Goal: Check status: Check status

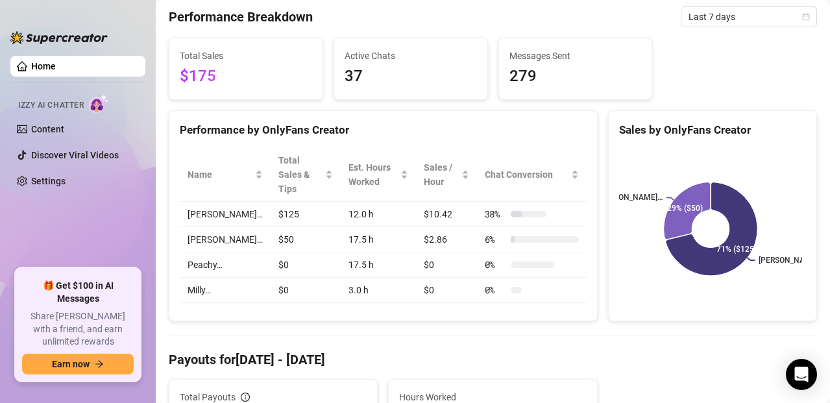
scroll to position [128, 0]
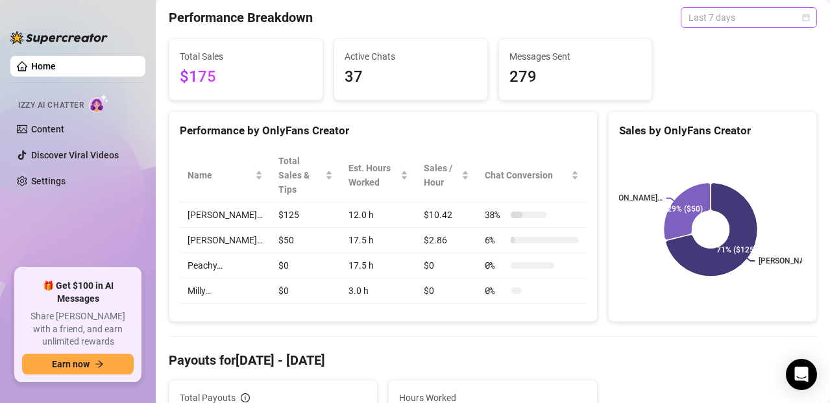
click at [752, 20] on span "Last 7 days" at bounding box center [748, 17] width 121 height 19
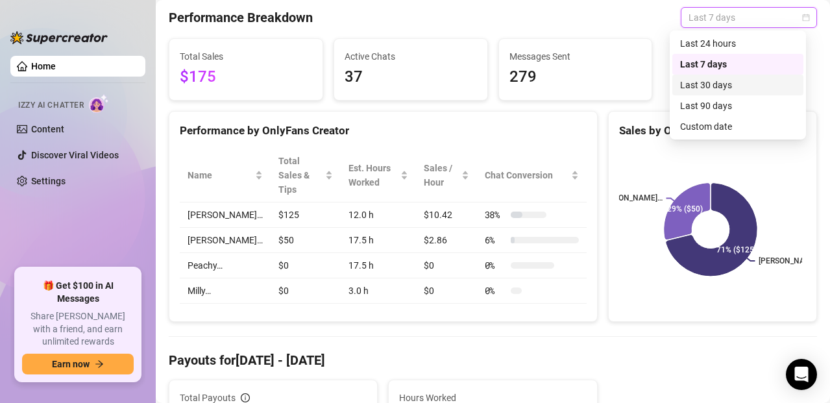
click at [690, 84] on div "Last 30 days" at bounding box center [737, 85] width 115 height 14
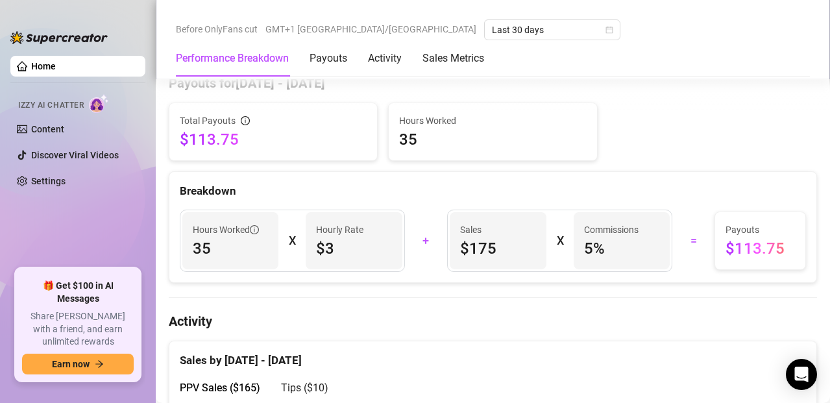
scroll to position [406, 0]
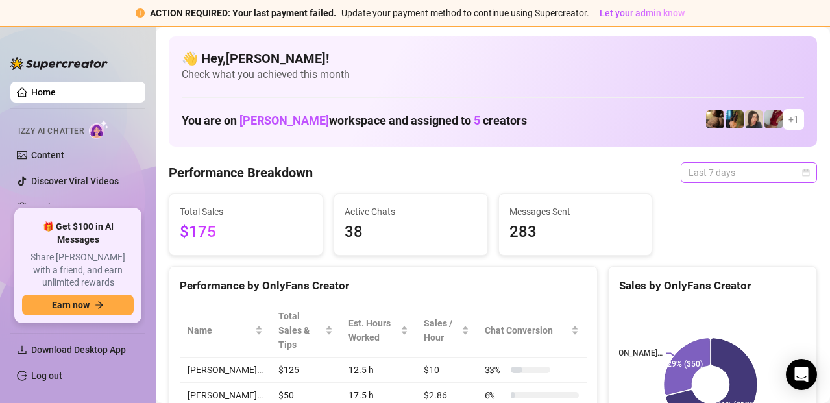
click at [731, 168] on span "Last 7 days" at bounding box center [748, 172] width 121 height 19
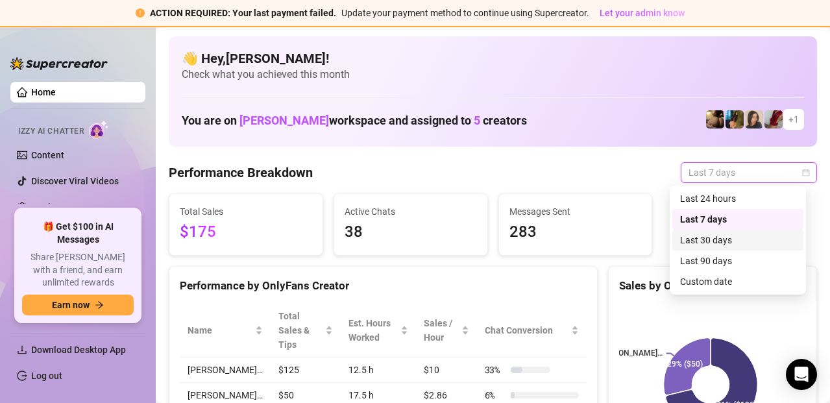
click at [714, 237] on div "Last 30 days" at bounding box center [737, 240] width 115 height 14
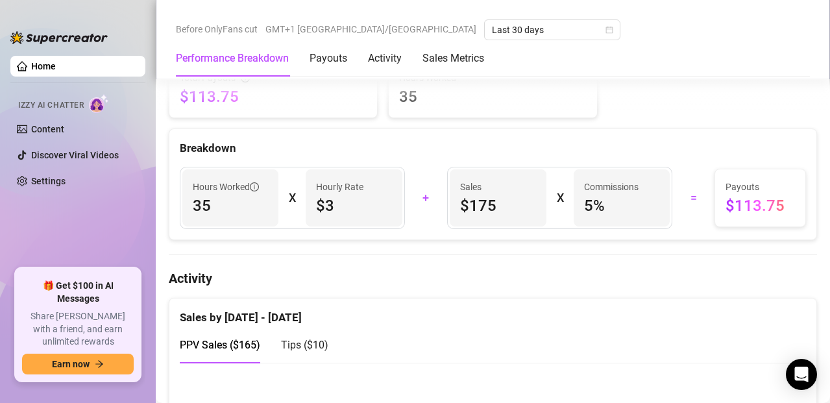
scroll to position [447, 0]
